Goal: Information Seeking & Learning: Learn about a topic

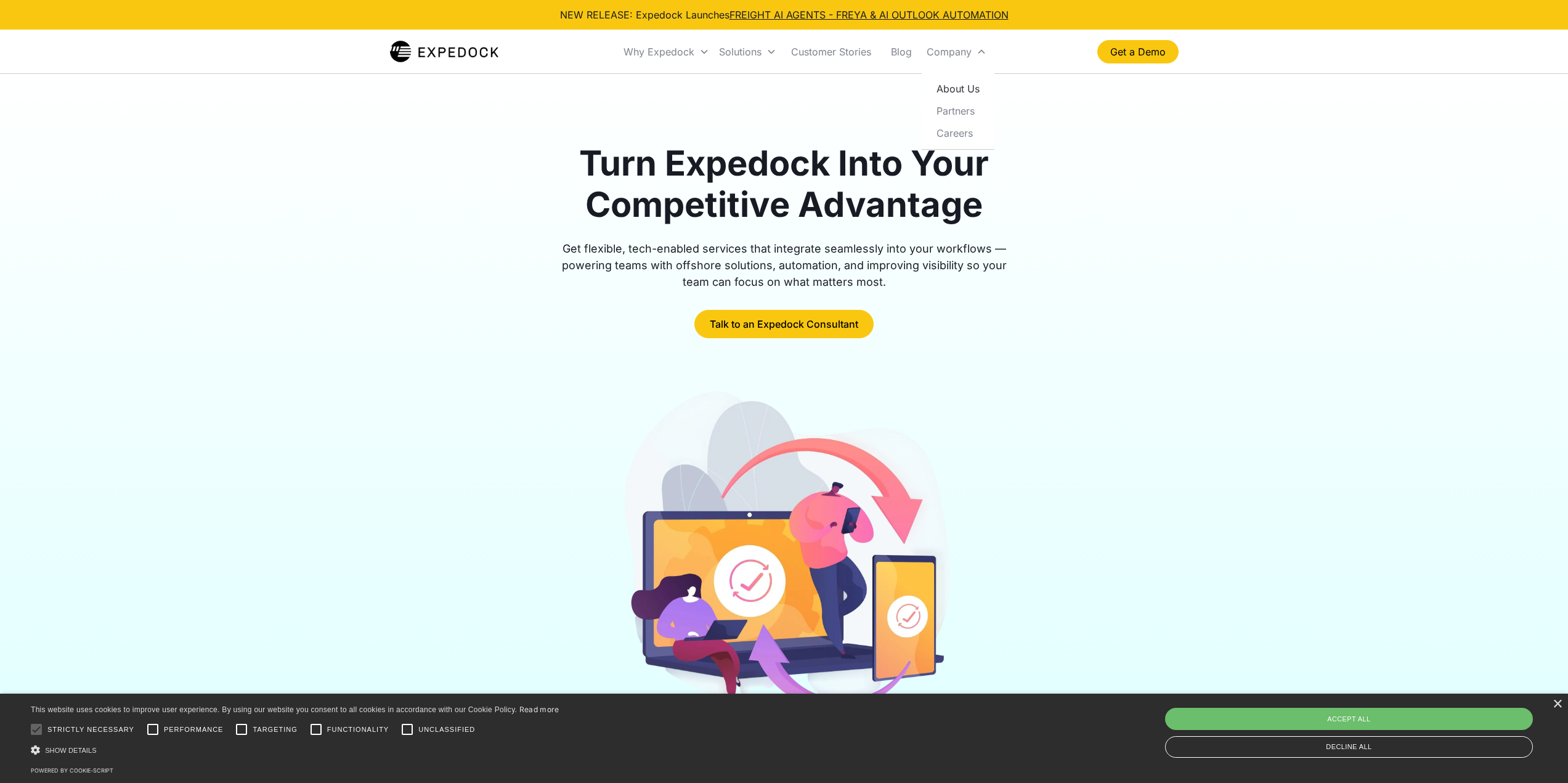
click at [960, 92] on link "About Us" at bounding box center [958, 89] width 63 height 22
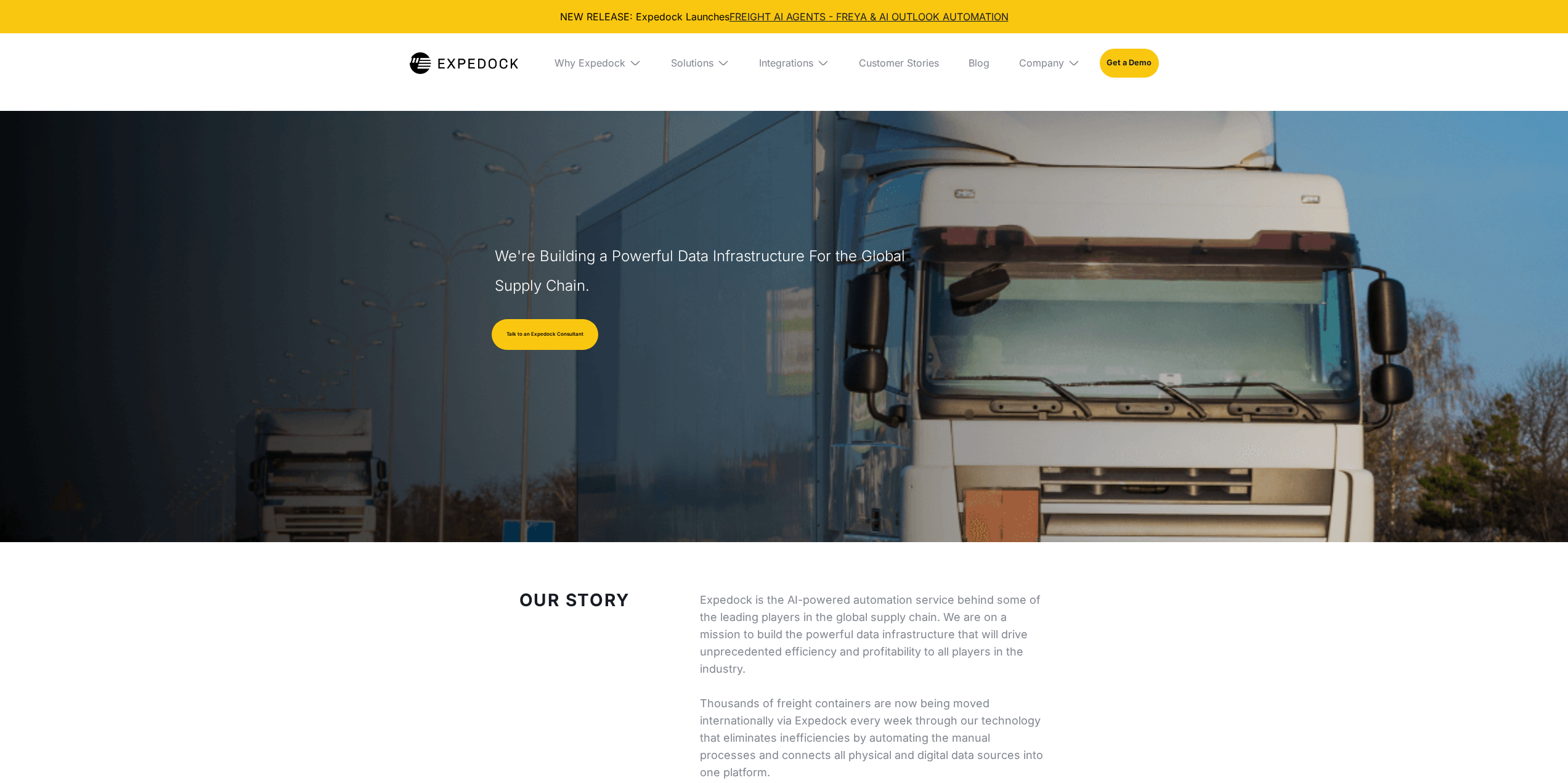
select select
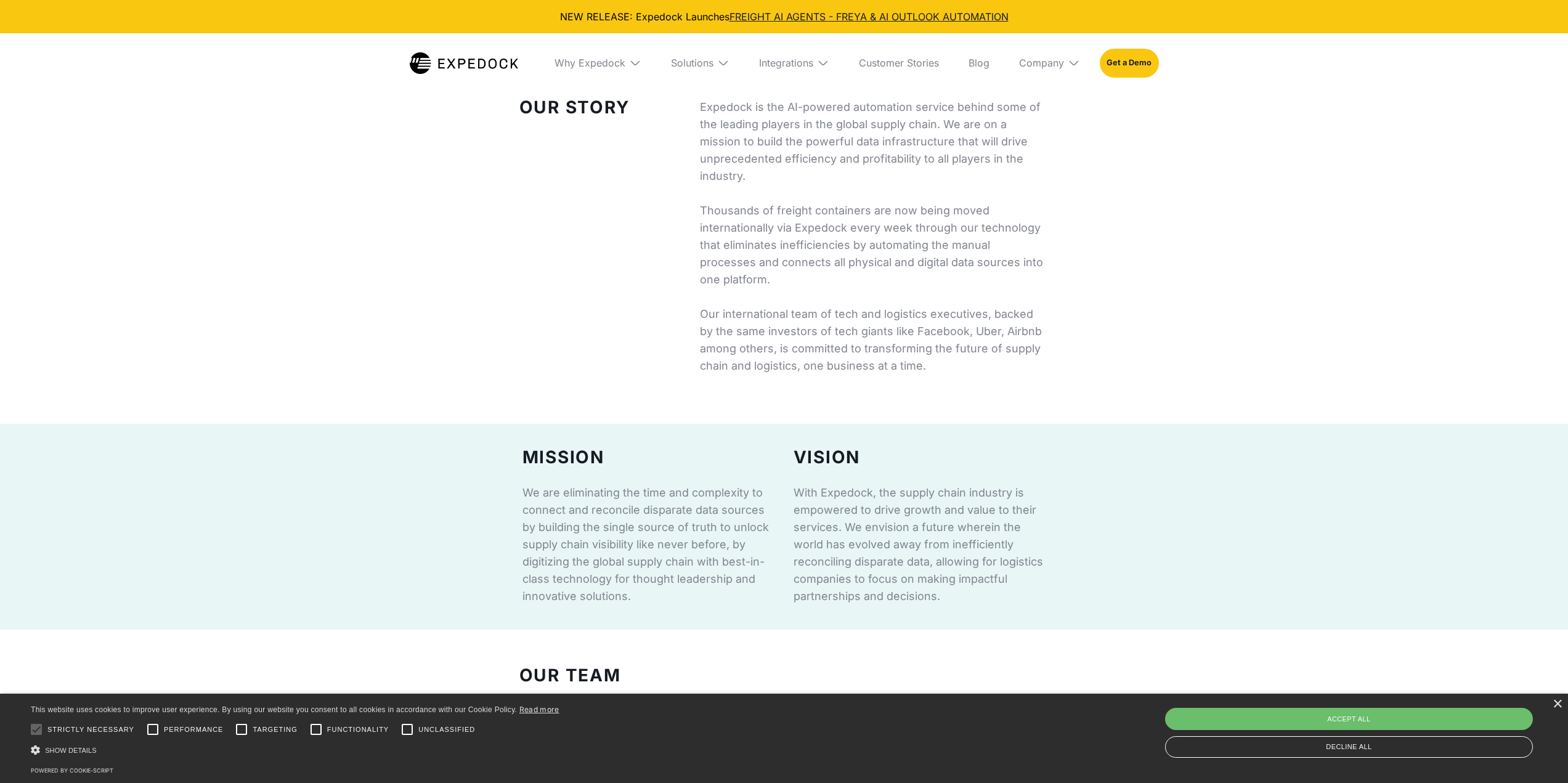
scroll to position [1047, 0]
